Goal: Information Seeking & Learning: Learn about a topic

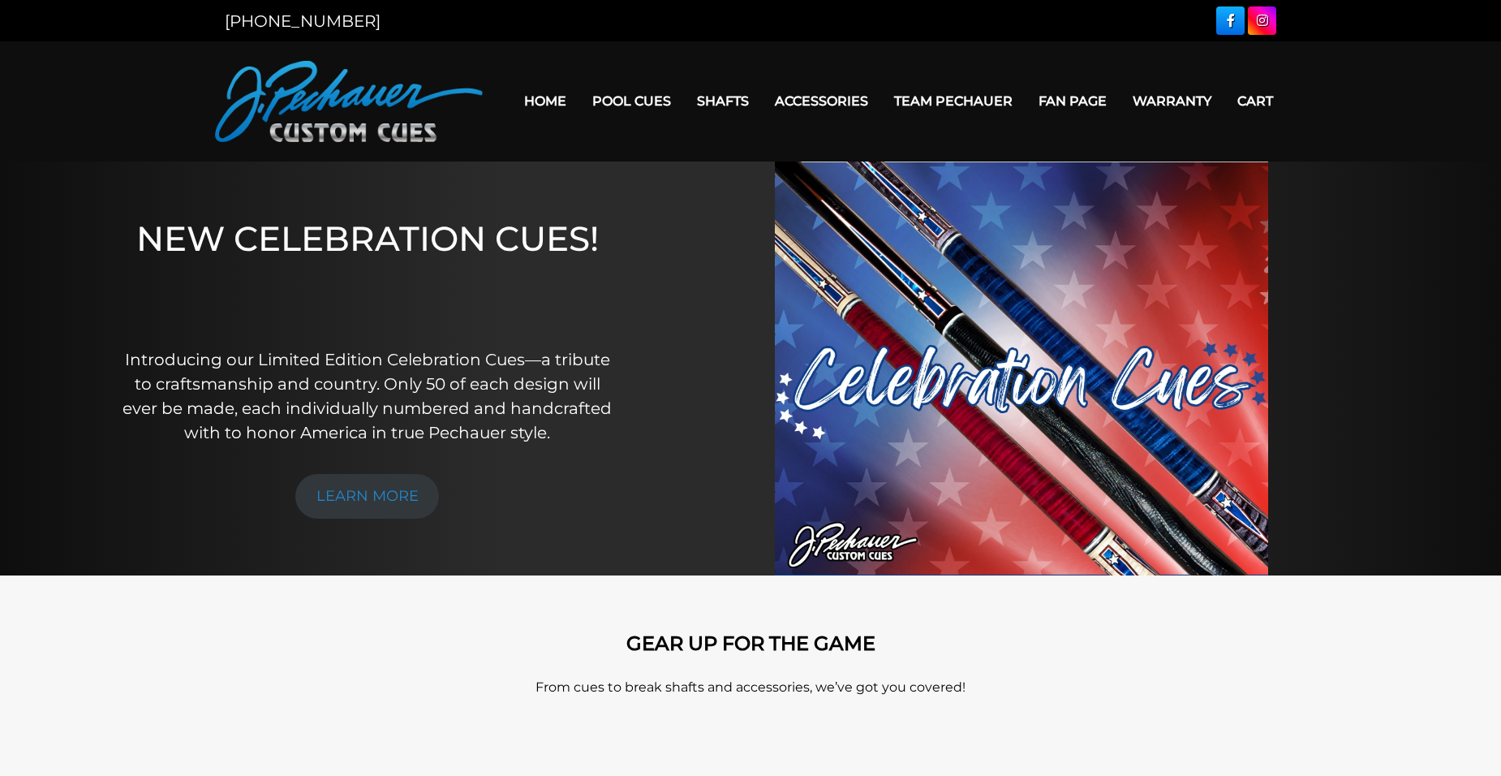
click at [557, 102] on link "Home" at bounding box center [545, 100] width 68 height 41
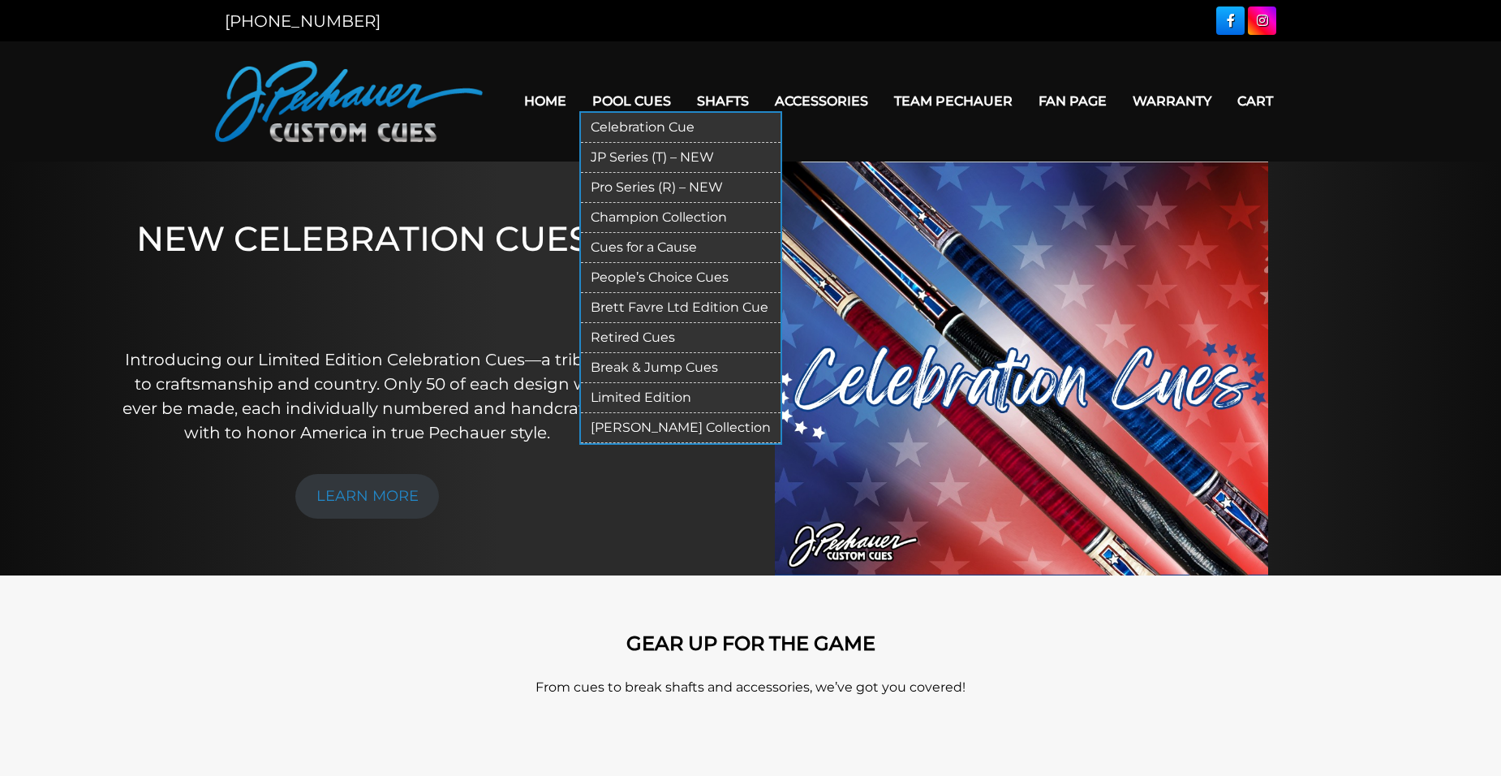
click at [641, 156] on link "JP Series (T) – NEW" at bounding box center [681, 158] width 200 height 30
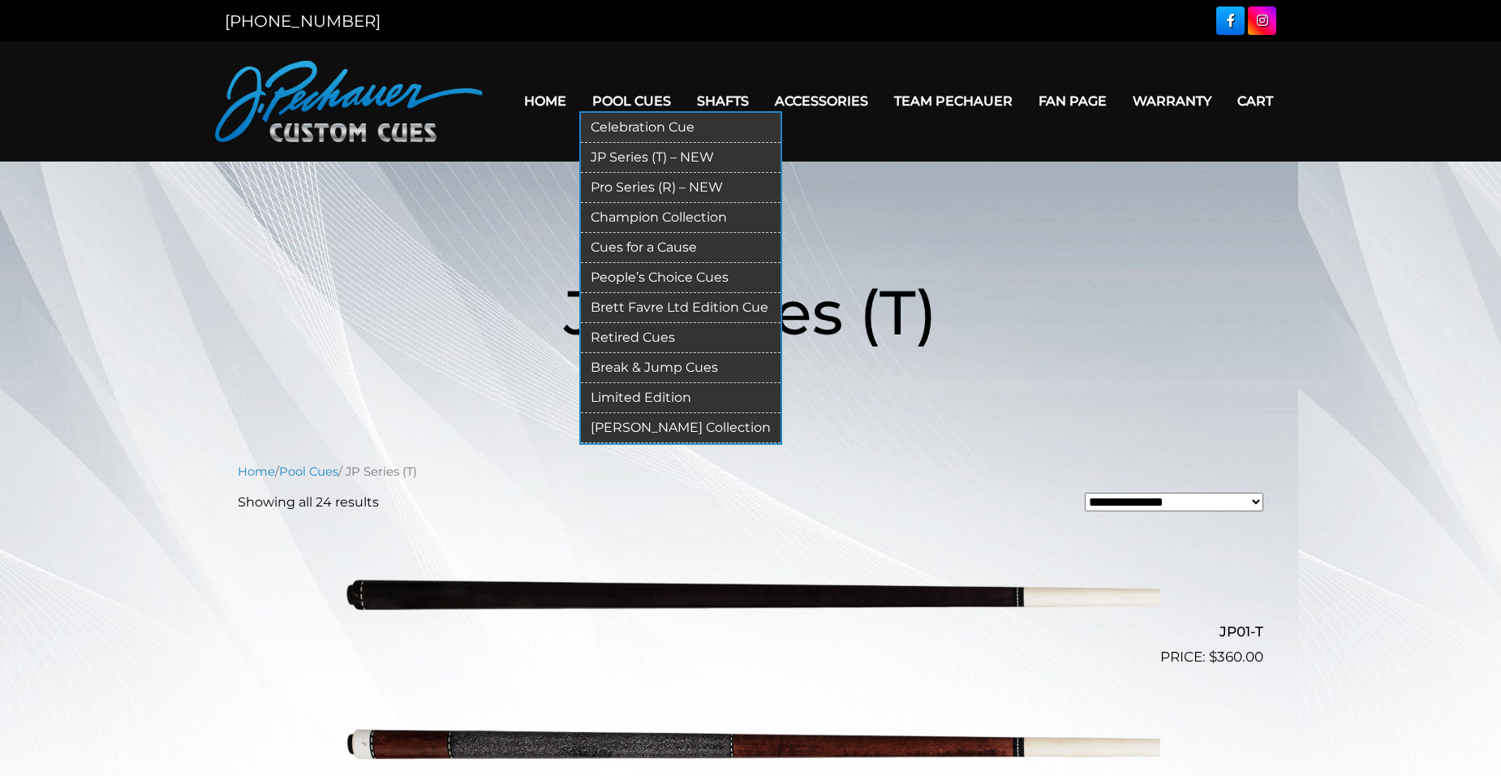
click at [617, 187] on link "Pro Series (R) – NEW" at bounding box center [681, 188] width 200 height 30
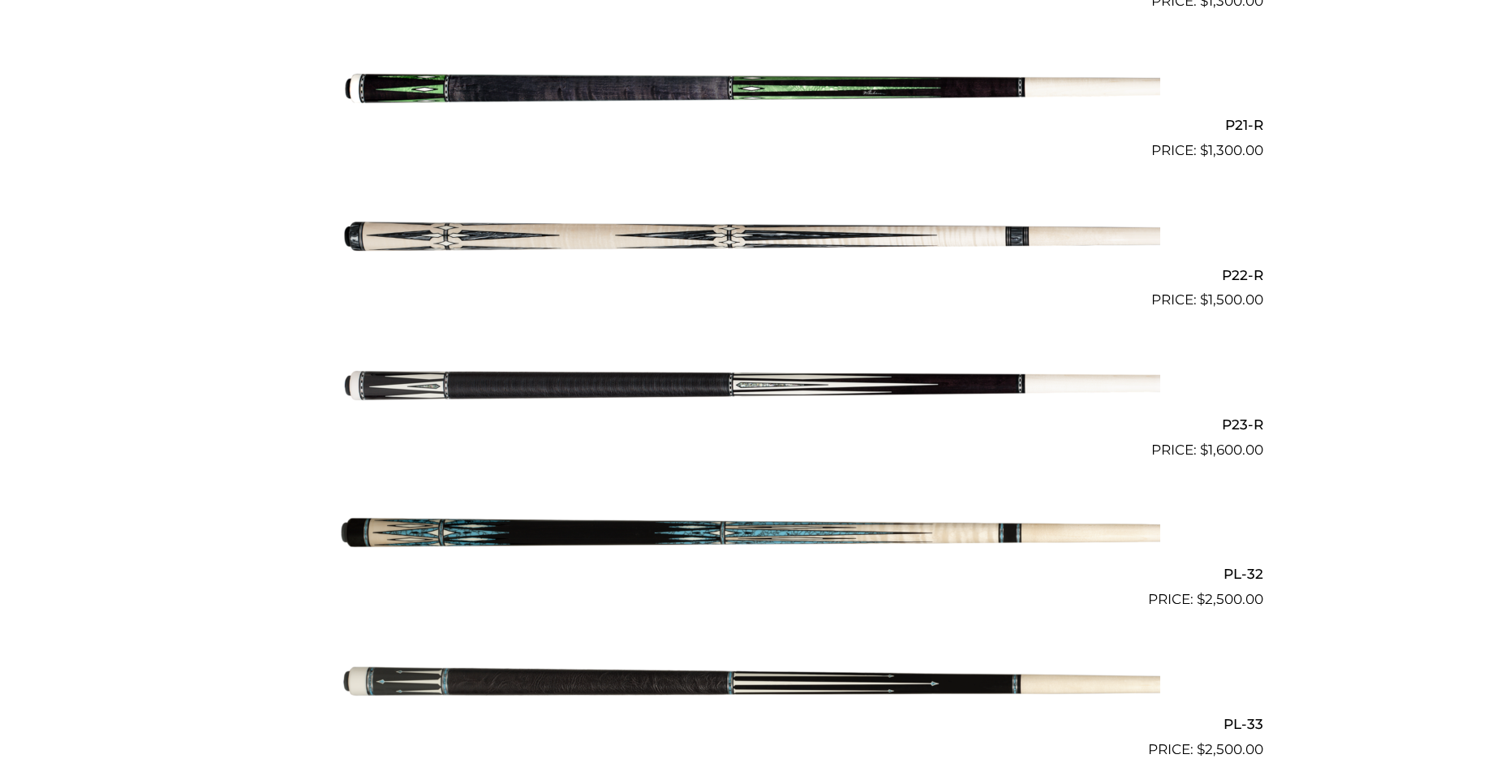
scroll to position [3487, 0]
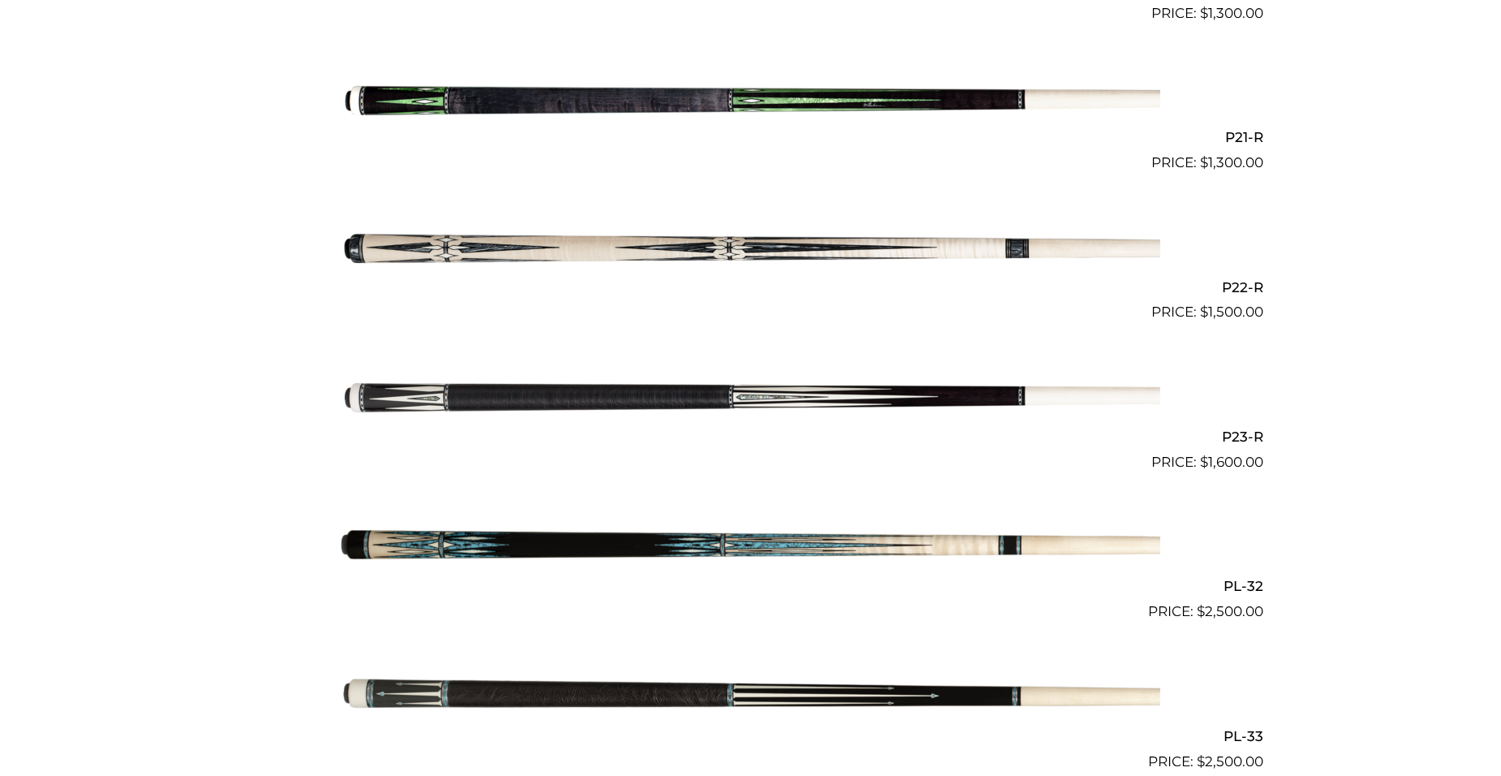
click at [739, 389] on img at bounding box center [751, 397] width 820 height 136
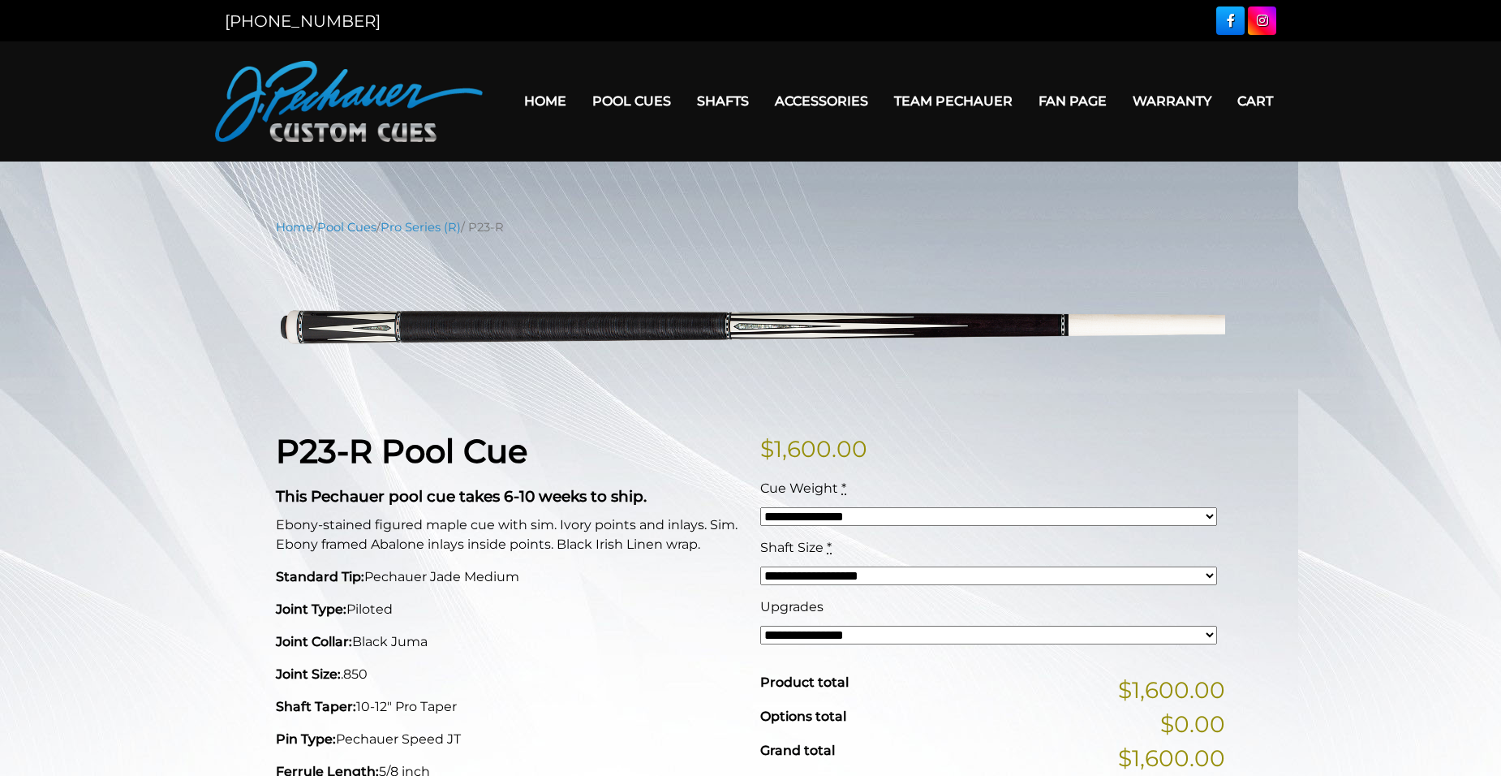
click at [880, 632] on select "**********" at bounding box center [988, 635] width 457 height 19
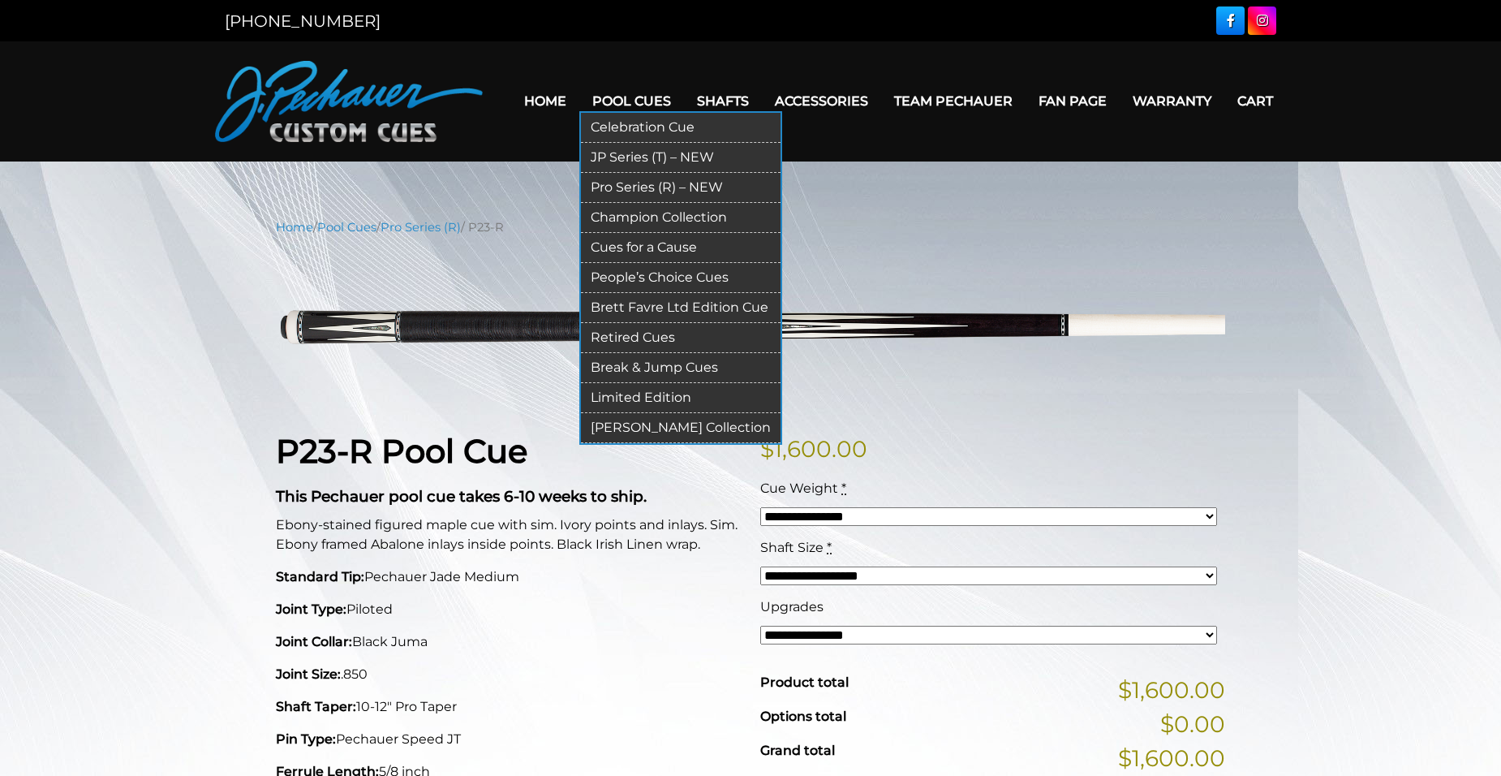
click at [704, 217] on link "Champion Collection" at bounding box center [681, 218] width 200 height 30
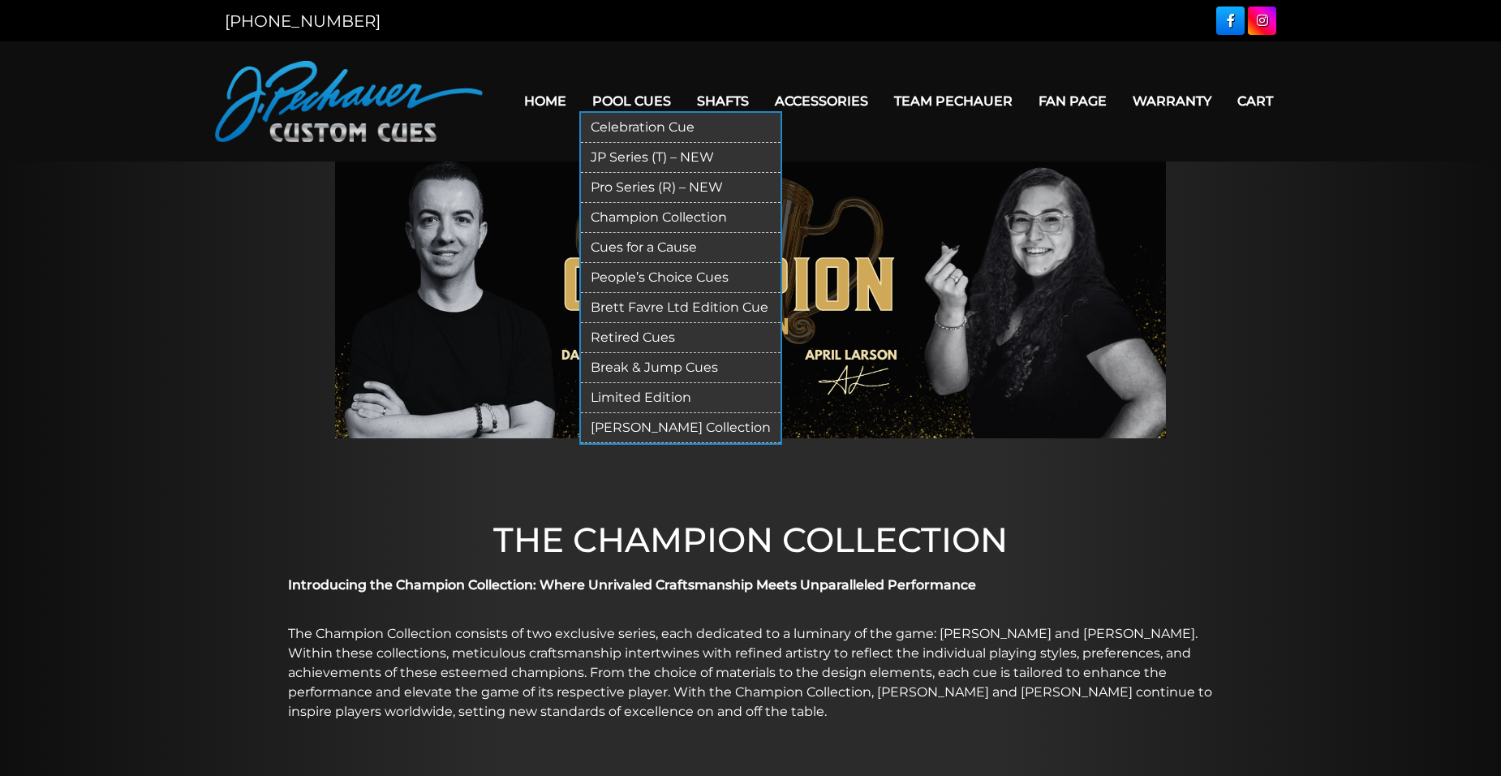
click at [662, 246] on link "Cues for a Cause" at bounding box center [681, 248] width 200 height 30
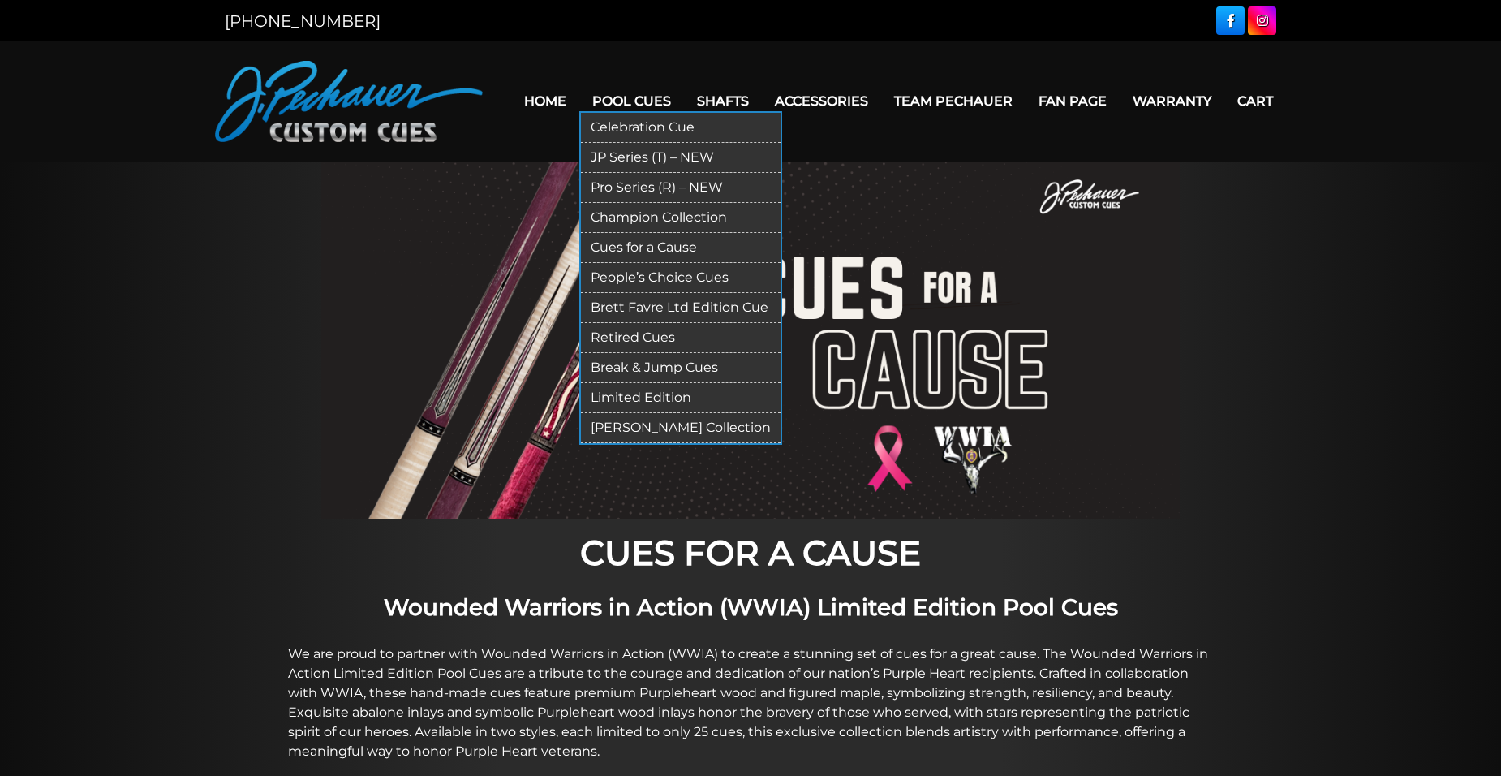
click at [663, 268] on link "People’s Choice Cues" at bounding box center [681, 278] width 200 height 30
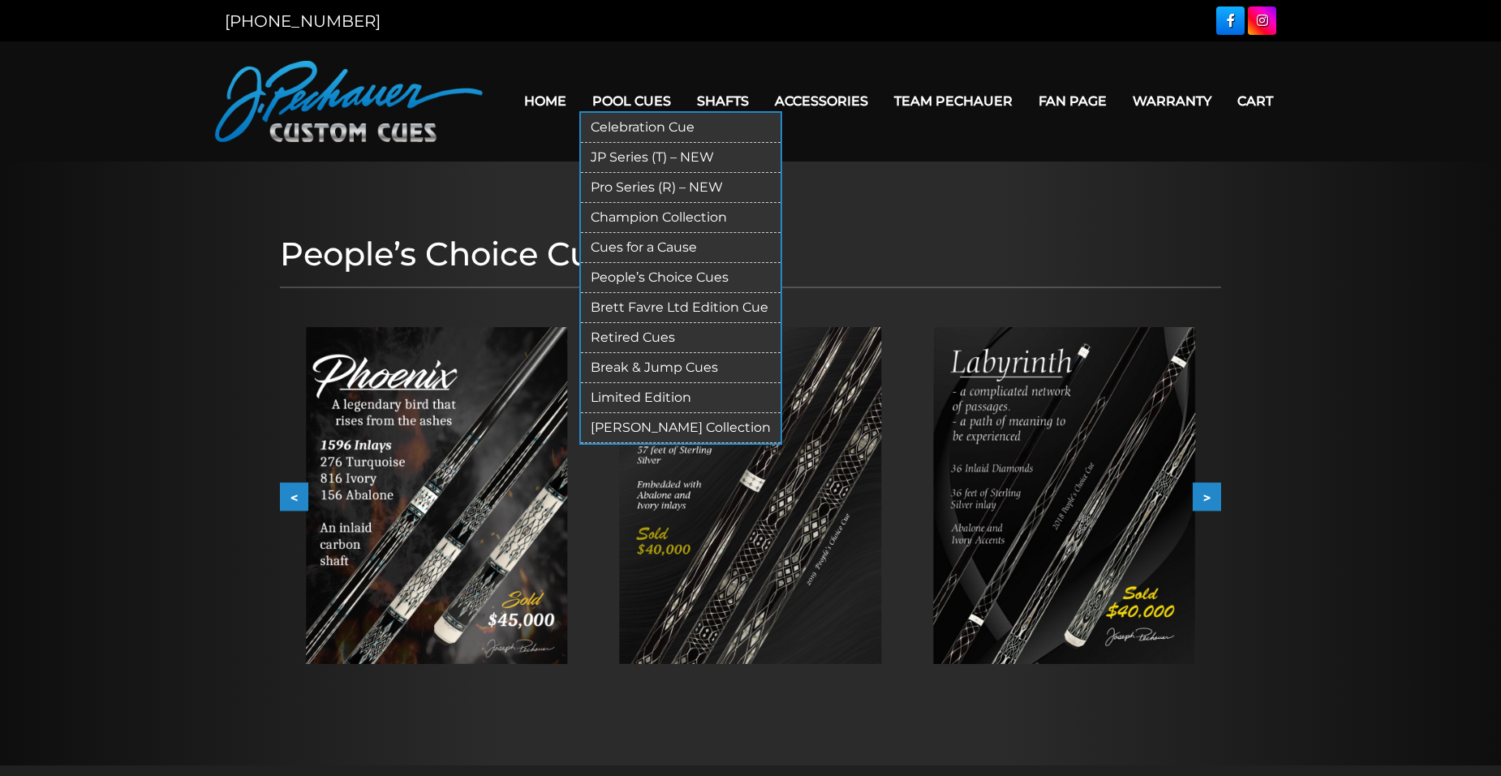
click at [696, 307] on link "Brett Favre Ltd Edition Cue" at bounding box center [681, 308] width 200 height 30
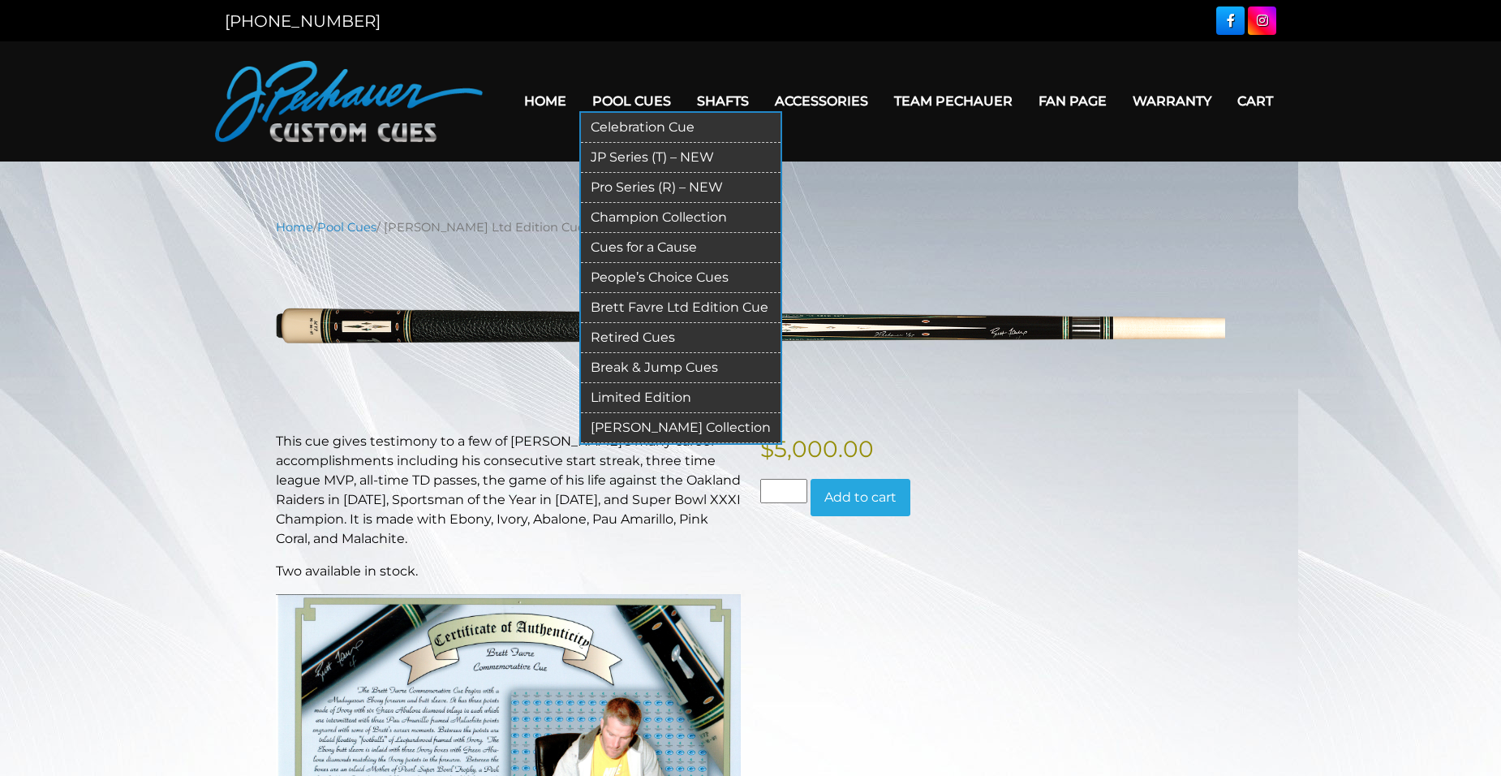
click at [653, 338] on link "Retired Cues" at bounding box center [681, 338] width 200 height 30
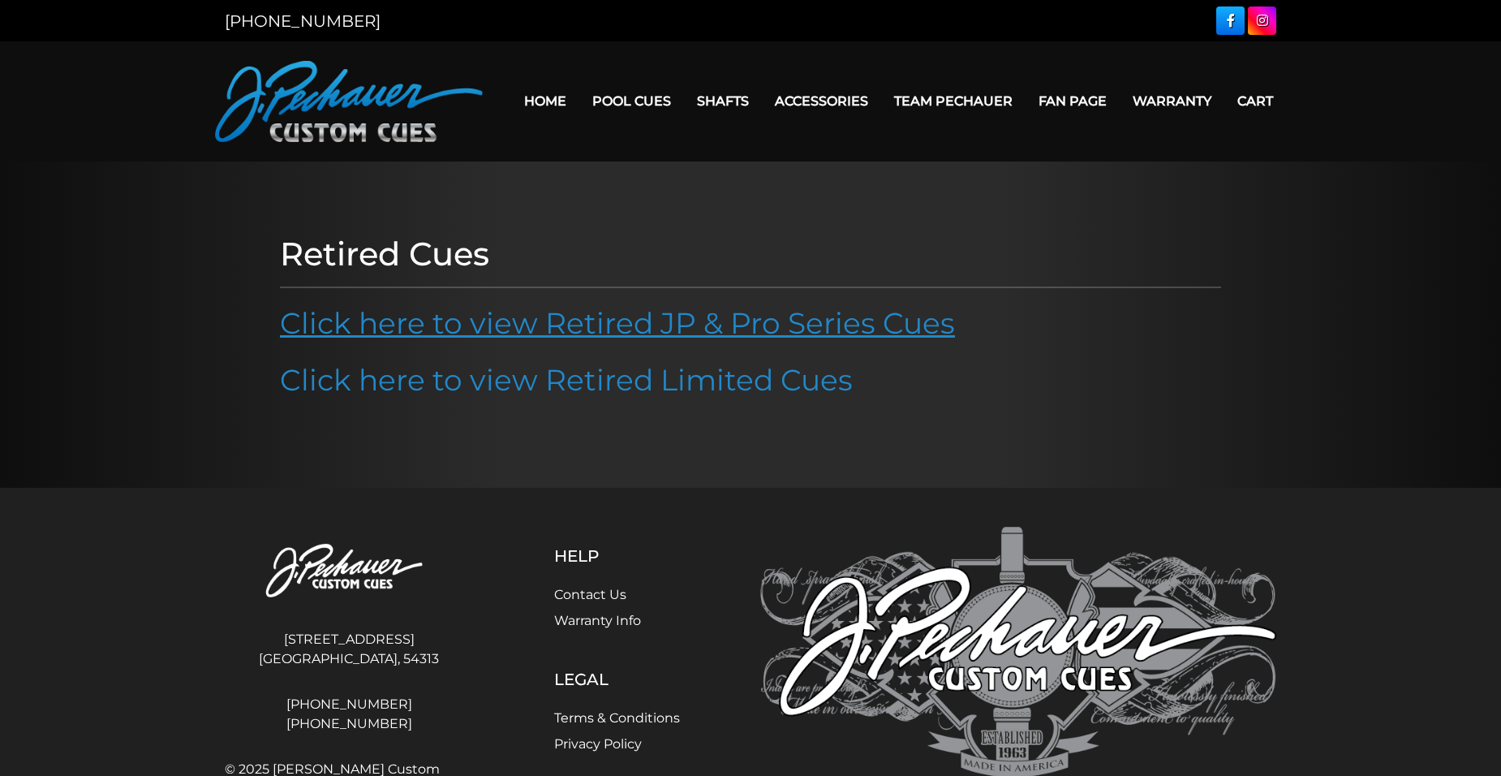
click at [656, 333] on link "Click here to view Retired JP & Pro Series Cues" at bounding box center [617, 323] width 675 height 36
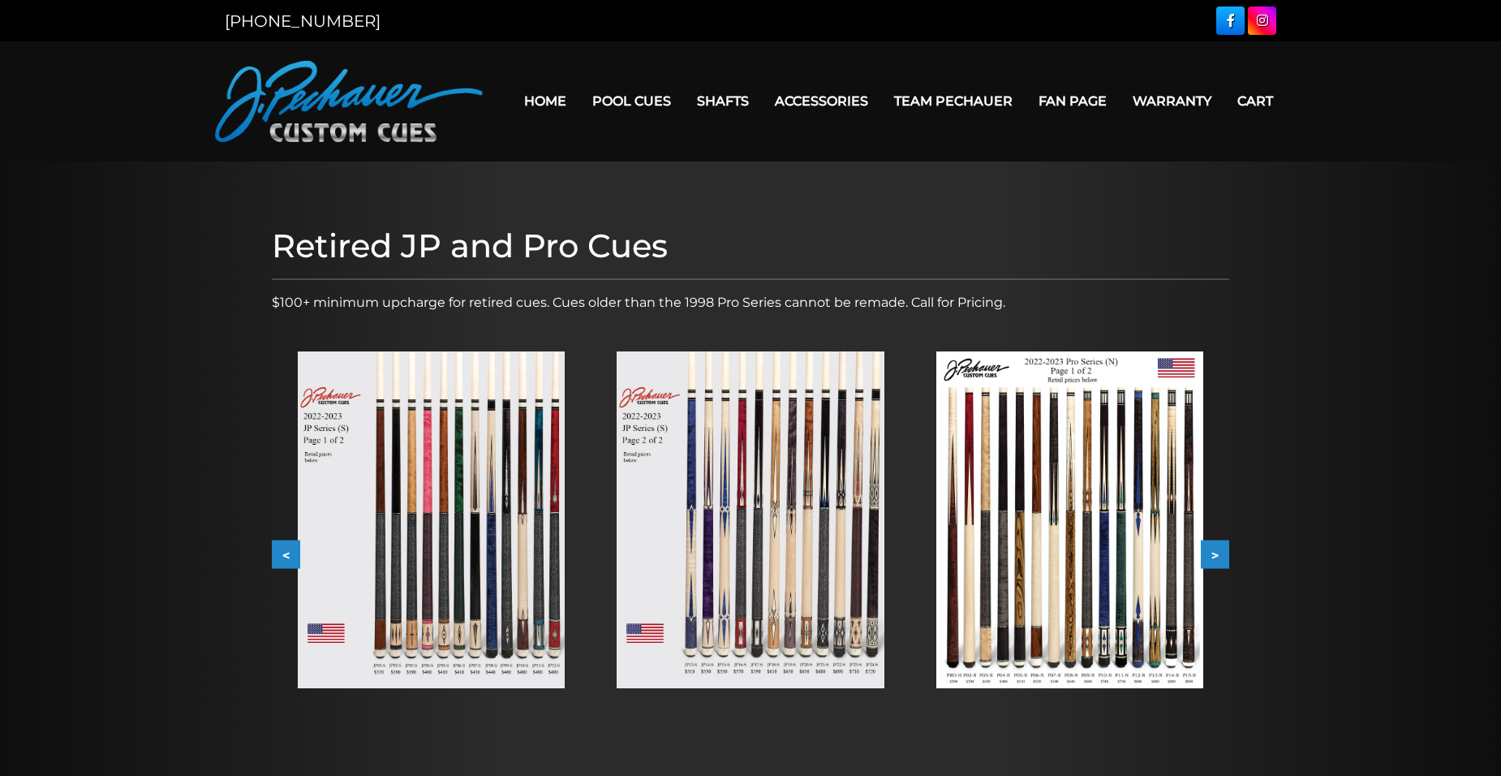
click at [1222, 557] on button ">" at bounding box center [1215, 554] width 28 height 28
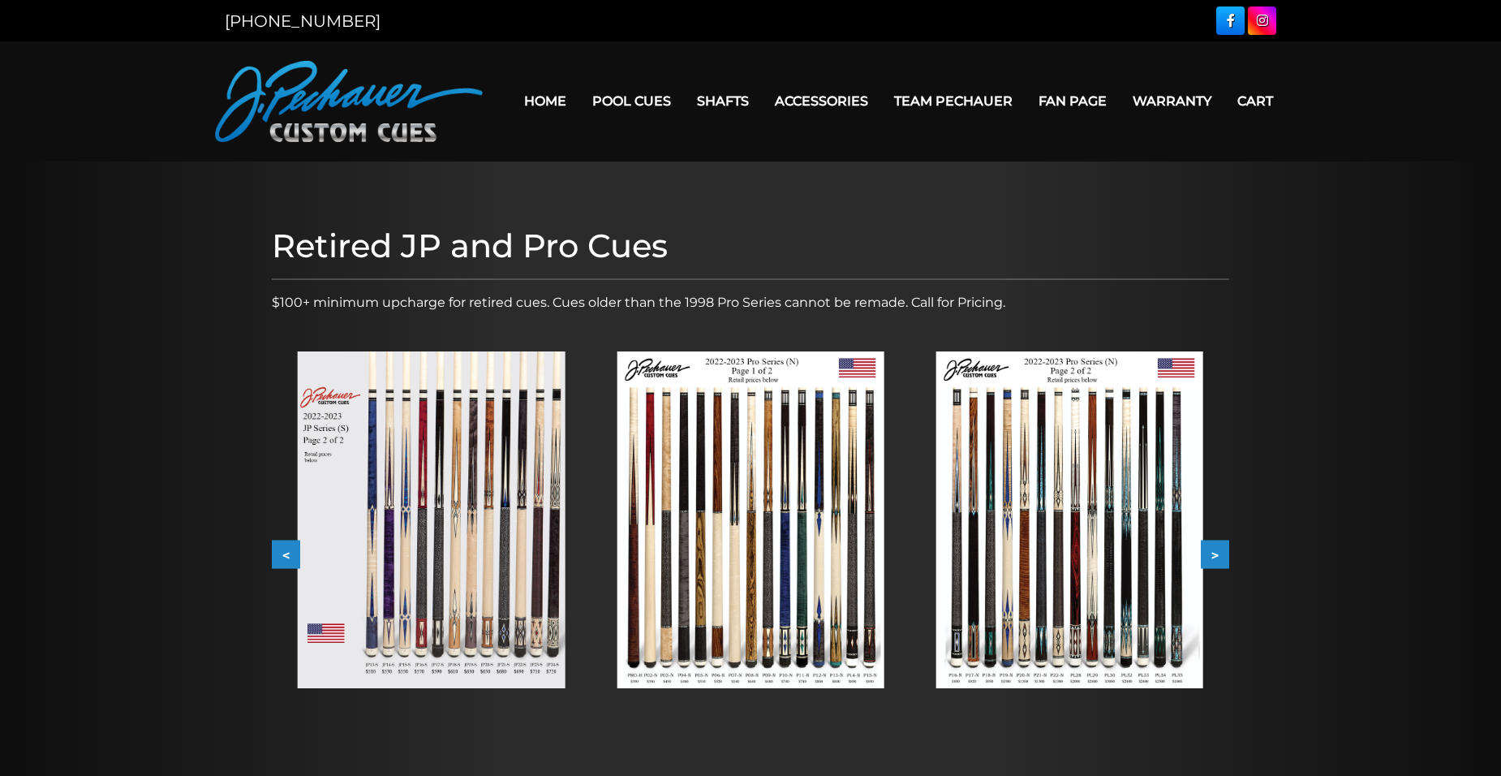
click at [1223, 555] on button ">" at bounding box center [1215, 554] width 28 height 28
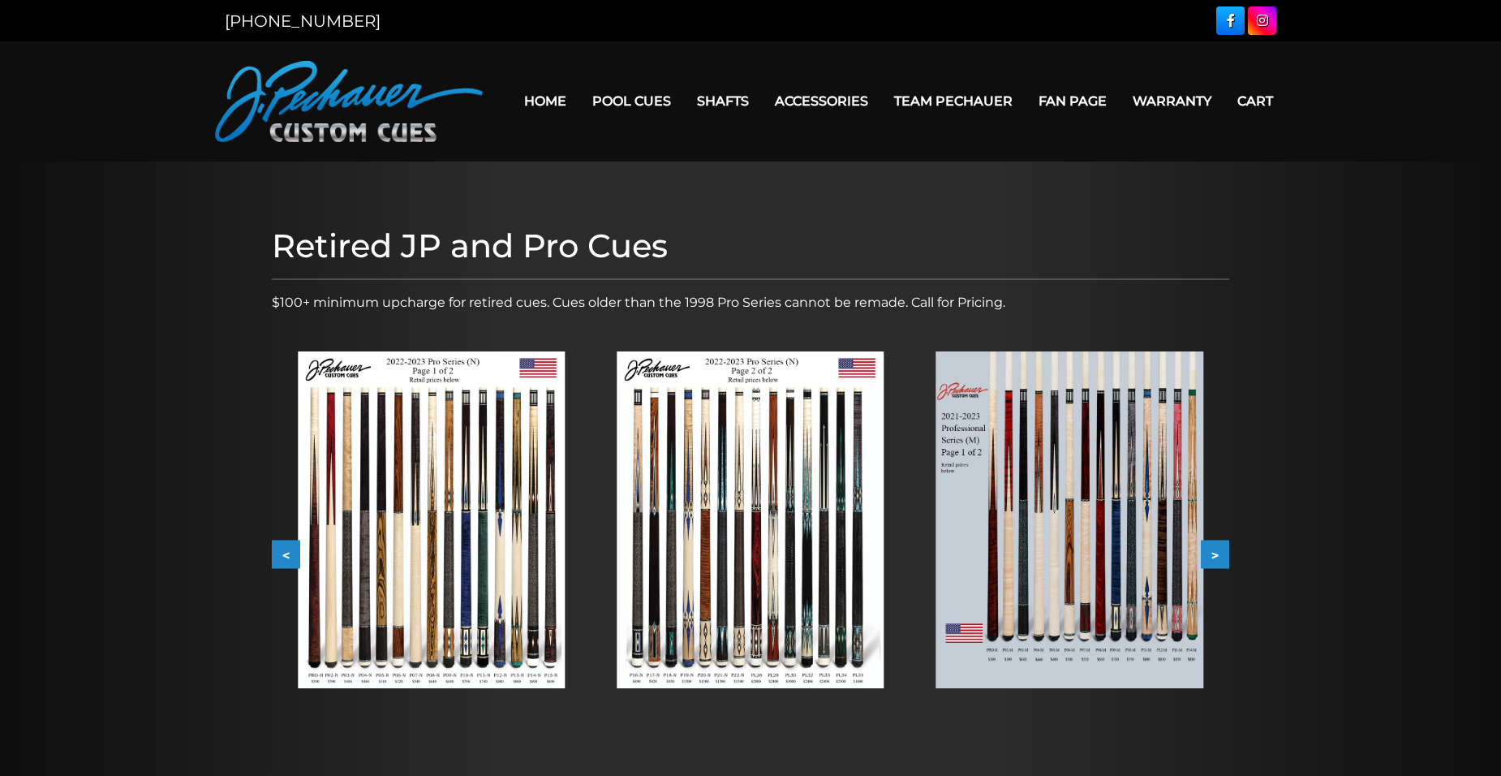
click at [1224, 557] on button ">" at bounding box center [1215, 554] width 28 height 28
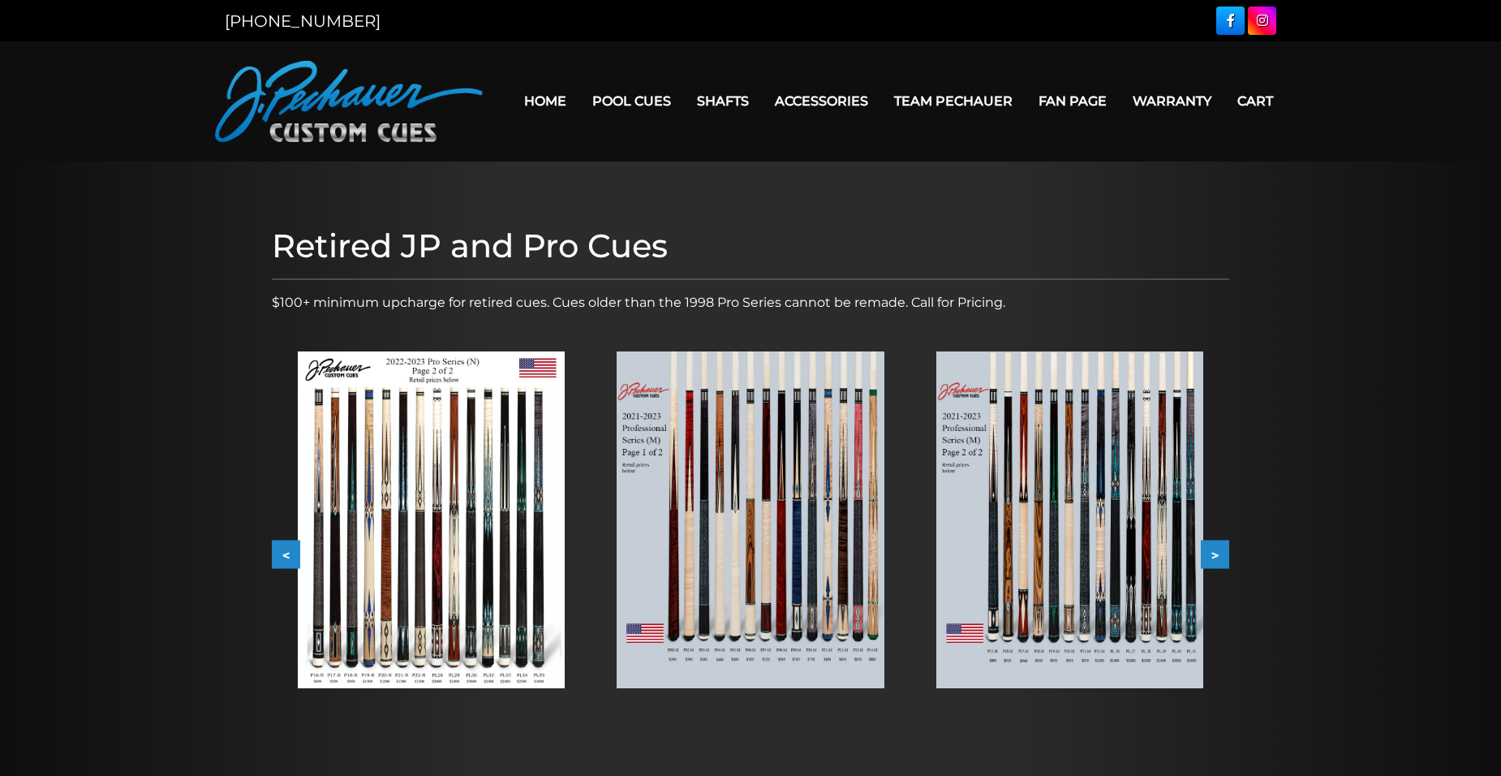
click at [1223, 557] on button ">" at bounding box center [1215, 554] width 28 height 28
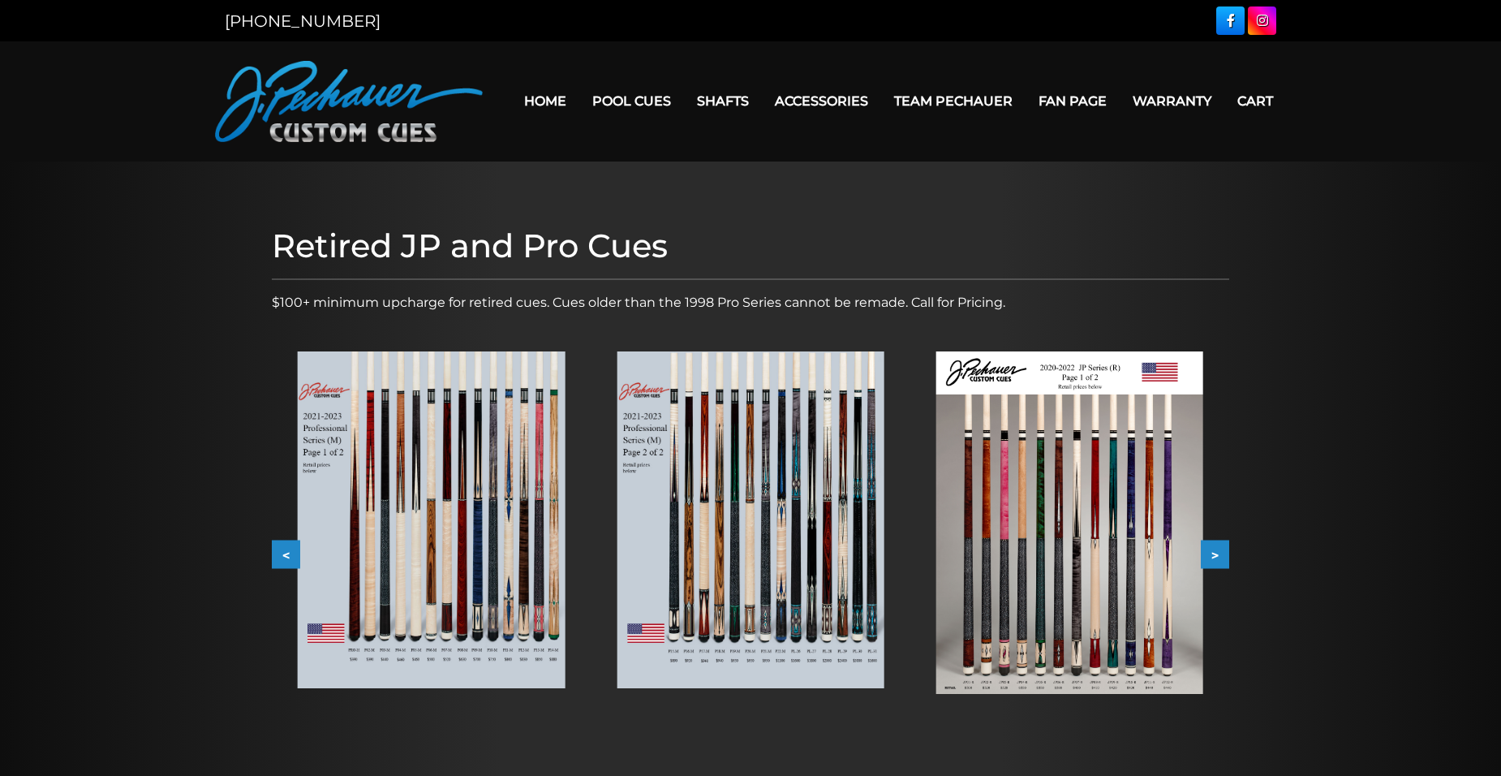
click at [1223, 557] on button ">" at bounding box center [1215, 554] width 28 height 28
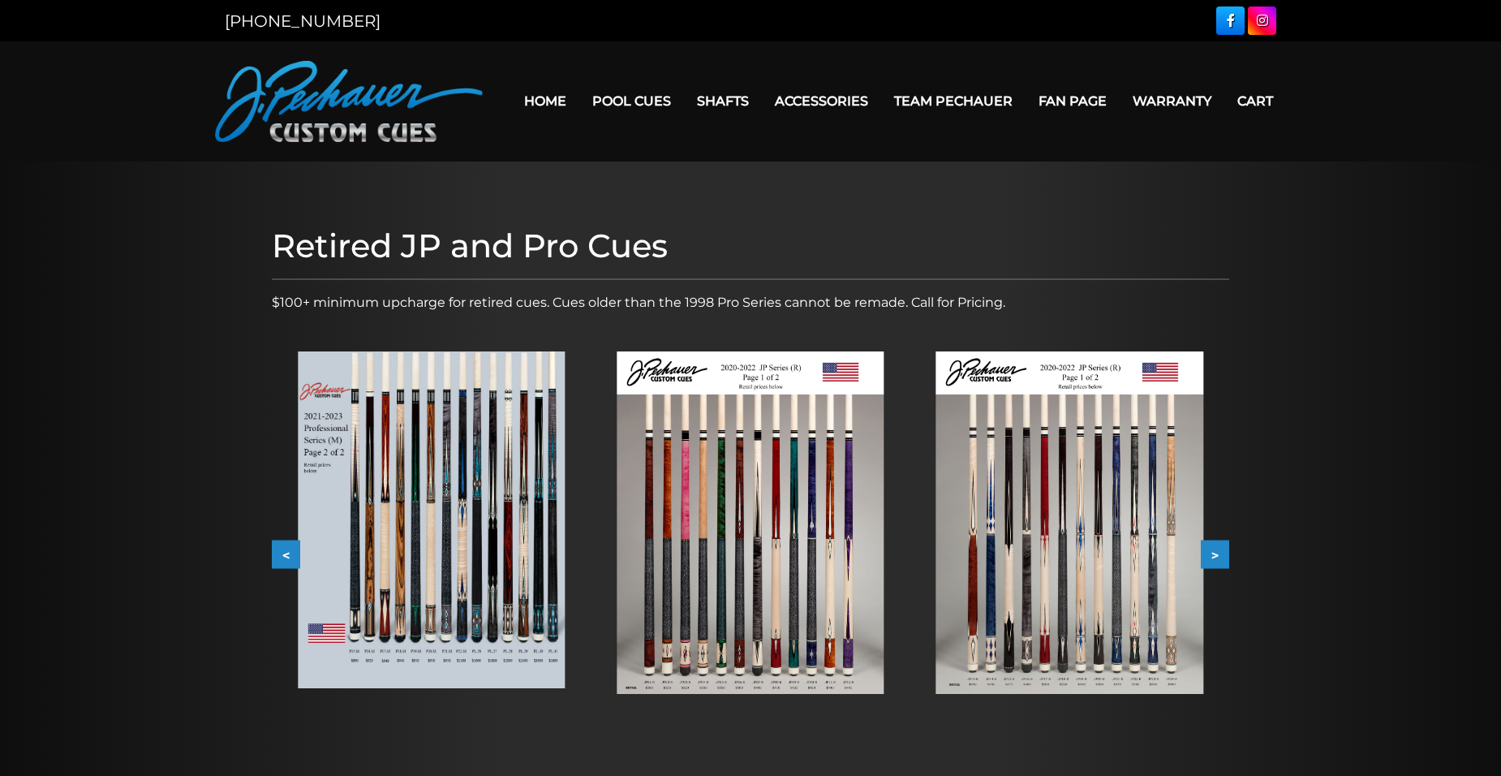
click at [1223, 557] on button ">" at bounding box center [1215, 554] width 28 height 28
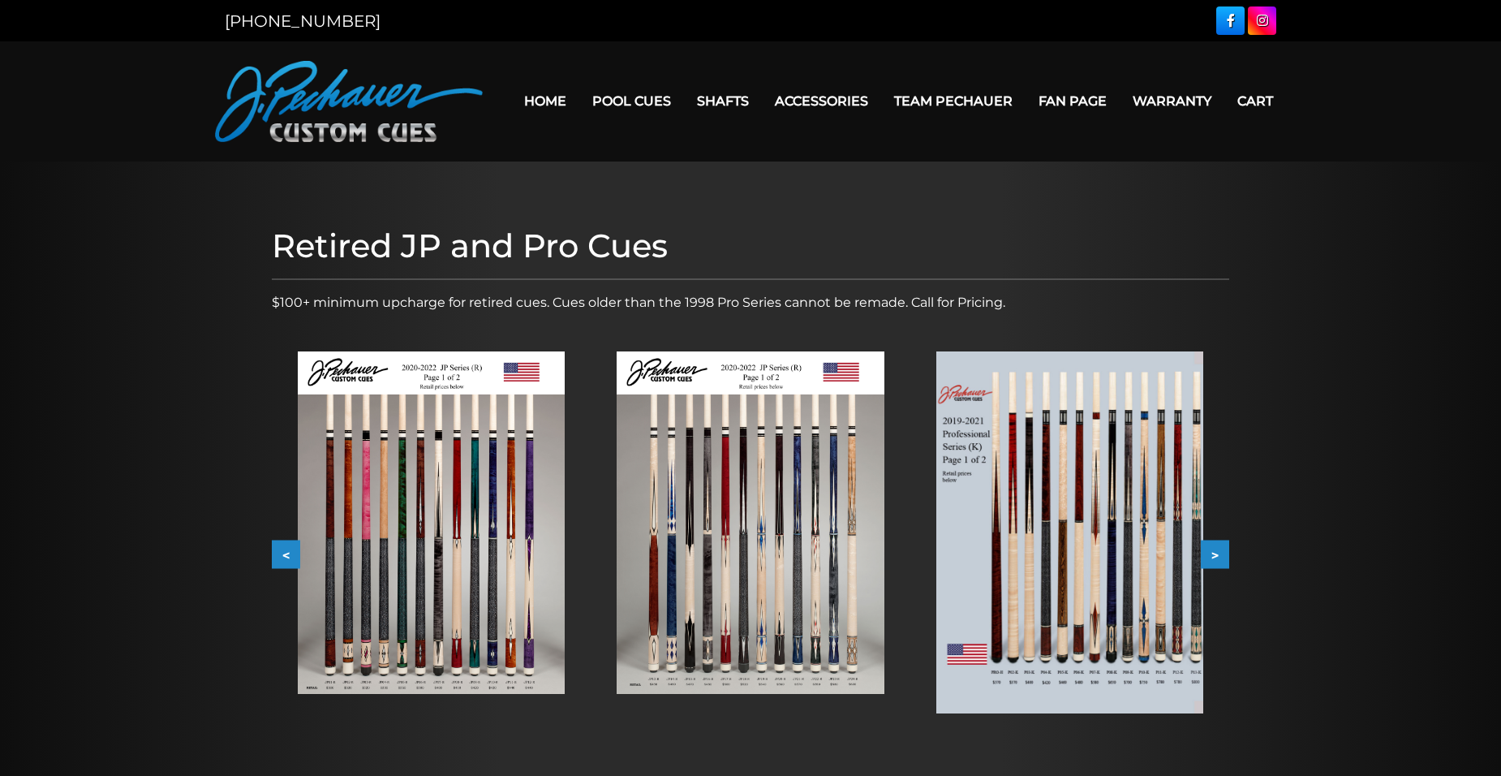
click at [1223, 557] on button ">" at bounding box center [1215, 554] width 28 height 28
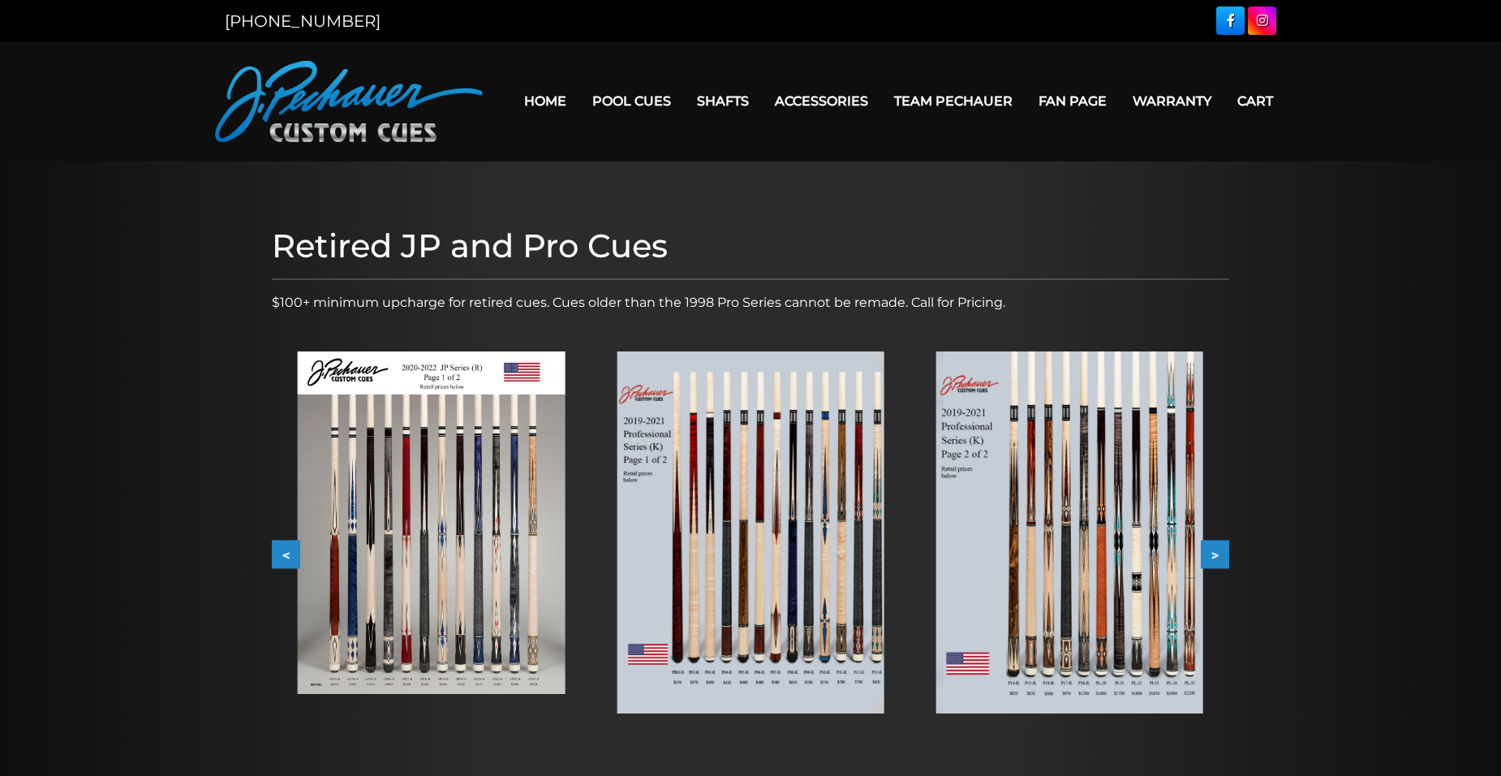
click at [1216, 554] on button ">" at bounding box center [1215, 554] width 28 height 28
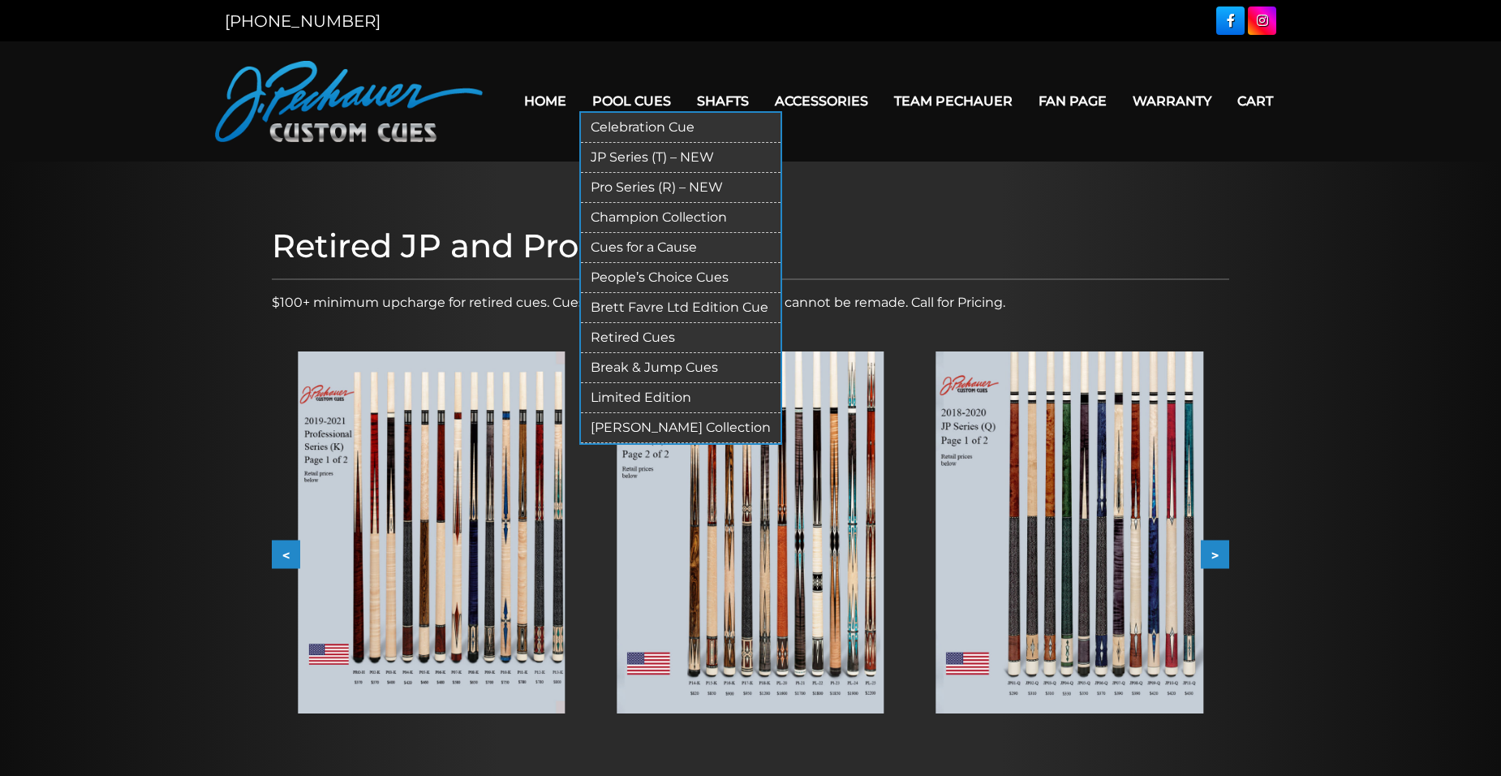
click at [688, 396] on link "Limited Edition" at bounding box center [681, 398] width 200 height 30
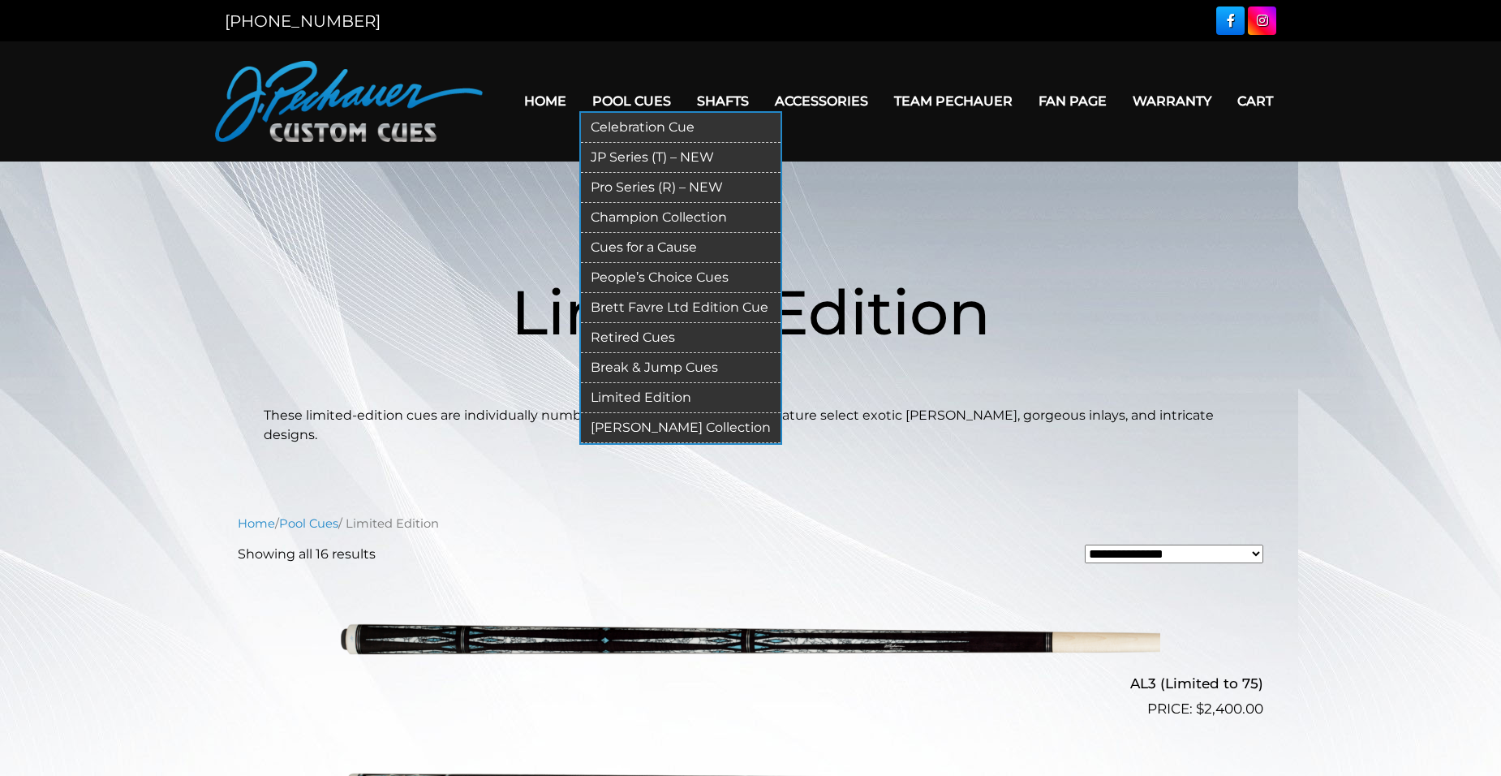
click at [626, 420] on link "[PERSON_NAME] Collection" at bounding box center [681, 428] width 200 height 30
